Goal: Information Seeking & Learning: Learn about a topic

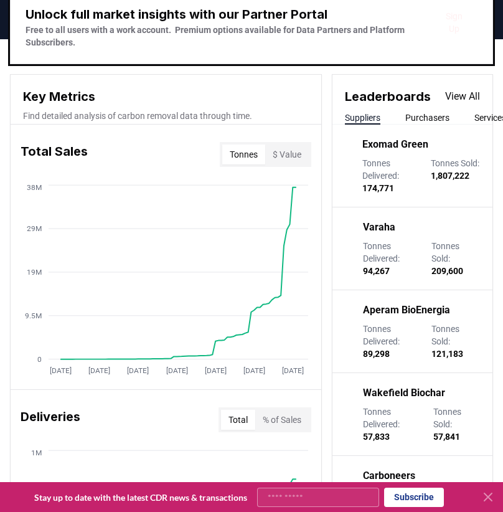
scroll to position [497, 0]
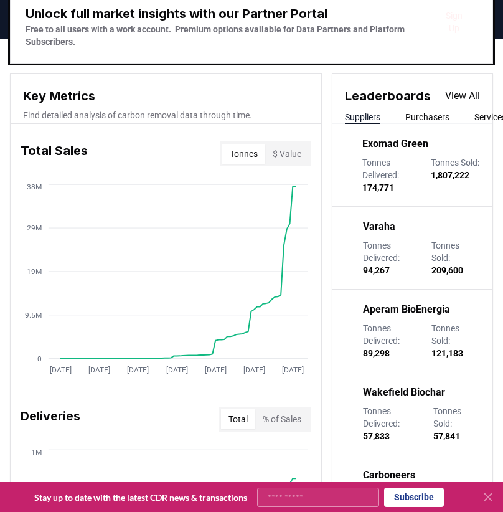
click at [474, 114] on button "Services" at bounding box center [490, 117] width 32 height 12
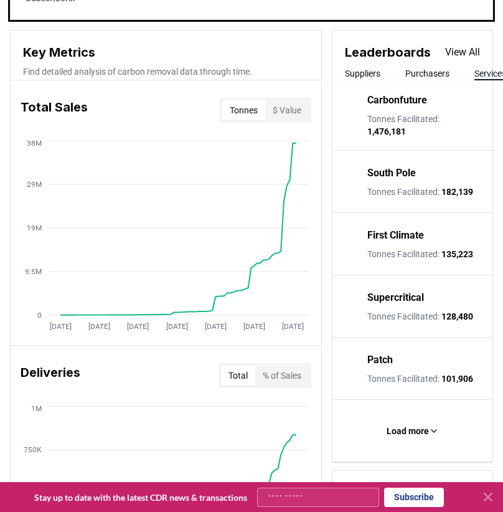
scroll to position [543, 0]
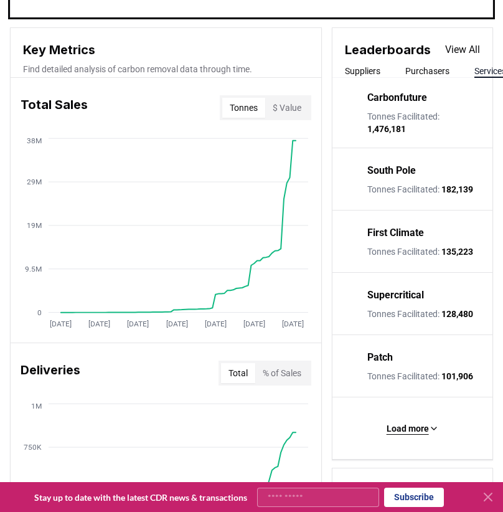
click at [429, 429] on icon at bounding box center [434, 428] width 10 height 10
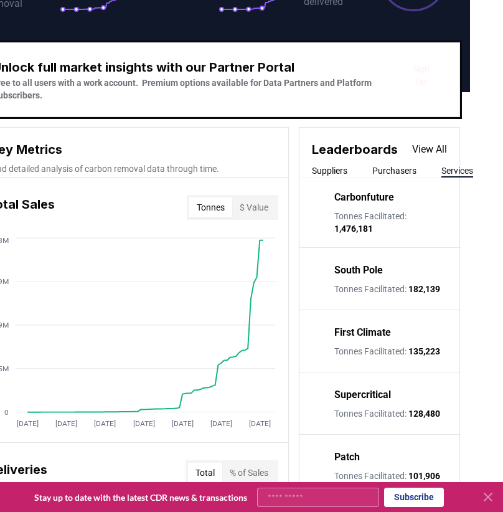
scroll to position [442, 34]
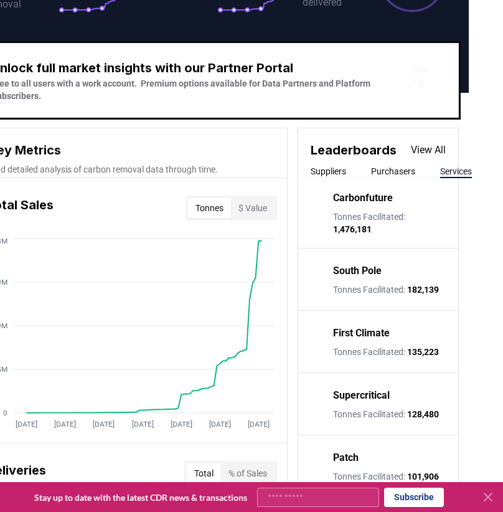
click at [427, 155] on link "View All" at bounding box center [428, 150] width 35 height 15
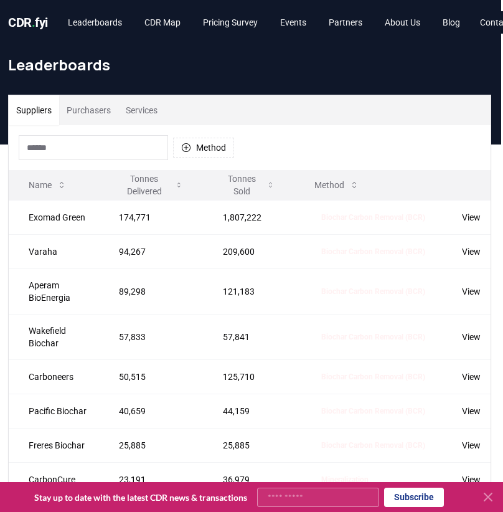
scroll to position [1, 0]
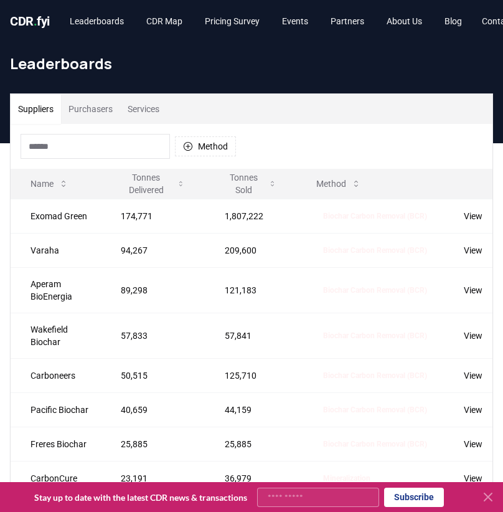
click at [159, 119] on button "Services" at bounding box center [143, 109] width 47 height 30
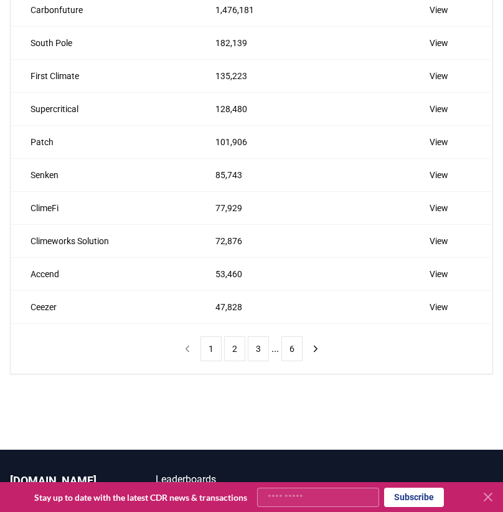
scroll to position [208, 0]
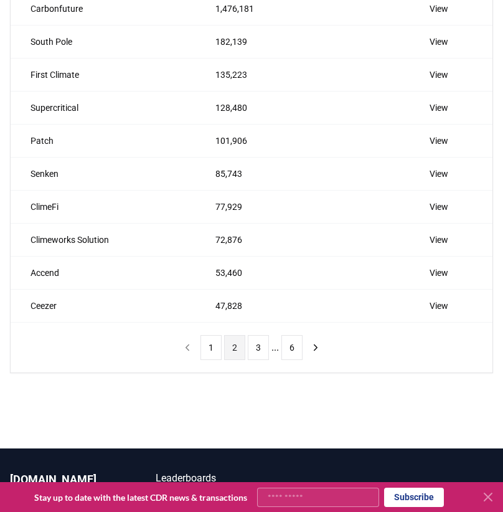
click at [228, 350] on button "2" at bounding box center [234, 347] width 21 height 25
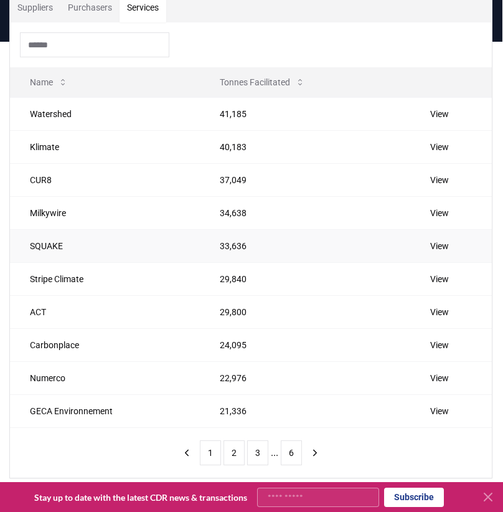
scroll to position [103, 1]
click at [317, 449] on icon "next page" at bounding box center [314, 451] width 11 height 11
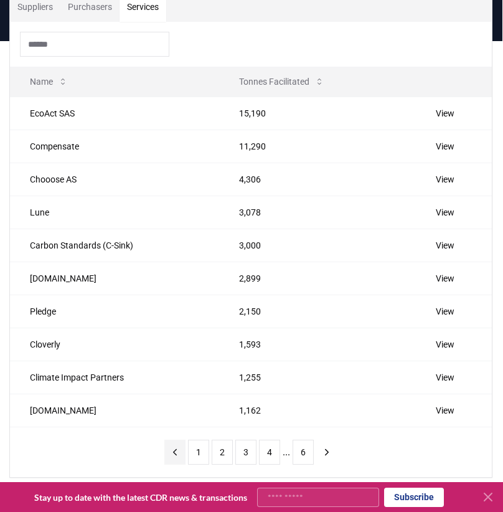
click at [175, 449] on icon "previous page" at bounding box center [174, 451] width 11 height 11
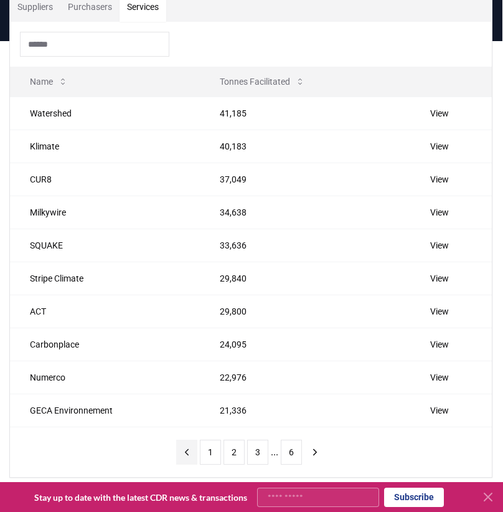
click at [186, 449] on icon "previous page" at bounding box center [186, 451] width 11 height 11
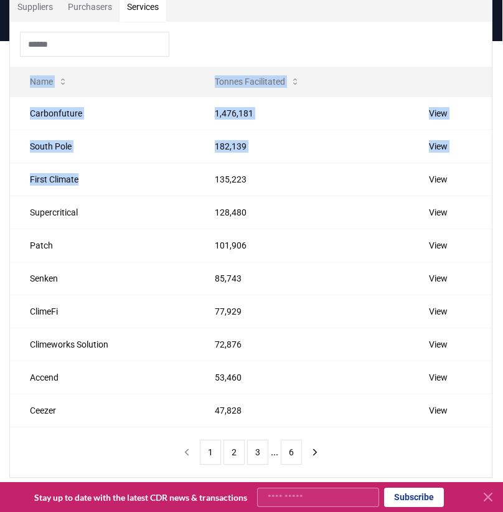
scroll to position [103, 0]
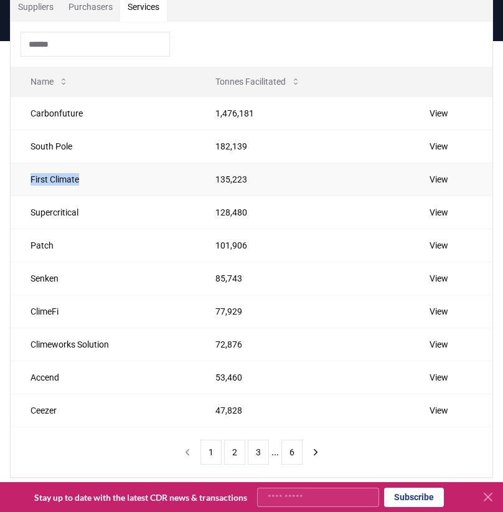
drag, startPoint x: 83, startPoint y: 176, endPoint x: 19, endPoint y: 179, distance: 64.2
click at [19, 179] on td "First Climate" at bounding box center [103, 178] width 185 height 33
